Goal: Transaction & Acquisition: Purchase product/service

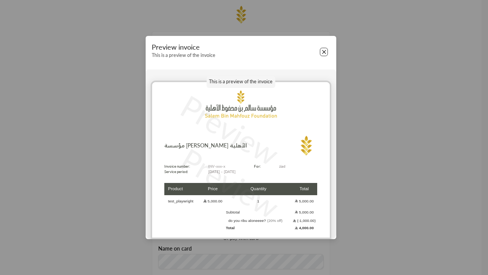
click at [324, 52] on button "Close" at bounding box center [324, 52] width 8 height 8
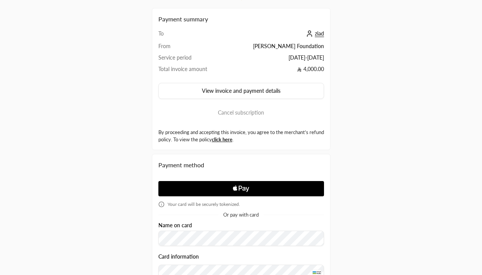
scroll to position [130, 0]
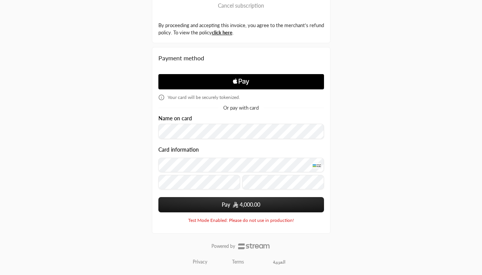
click at [241, 204] on span "4,000.00" at bounding box center [250, 205] width 21 height 8
